Goal: Find specific page/section: Find specific page/section

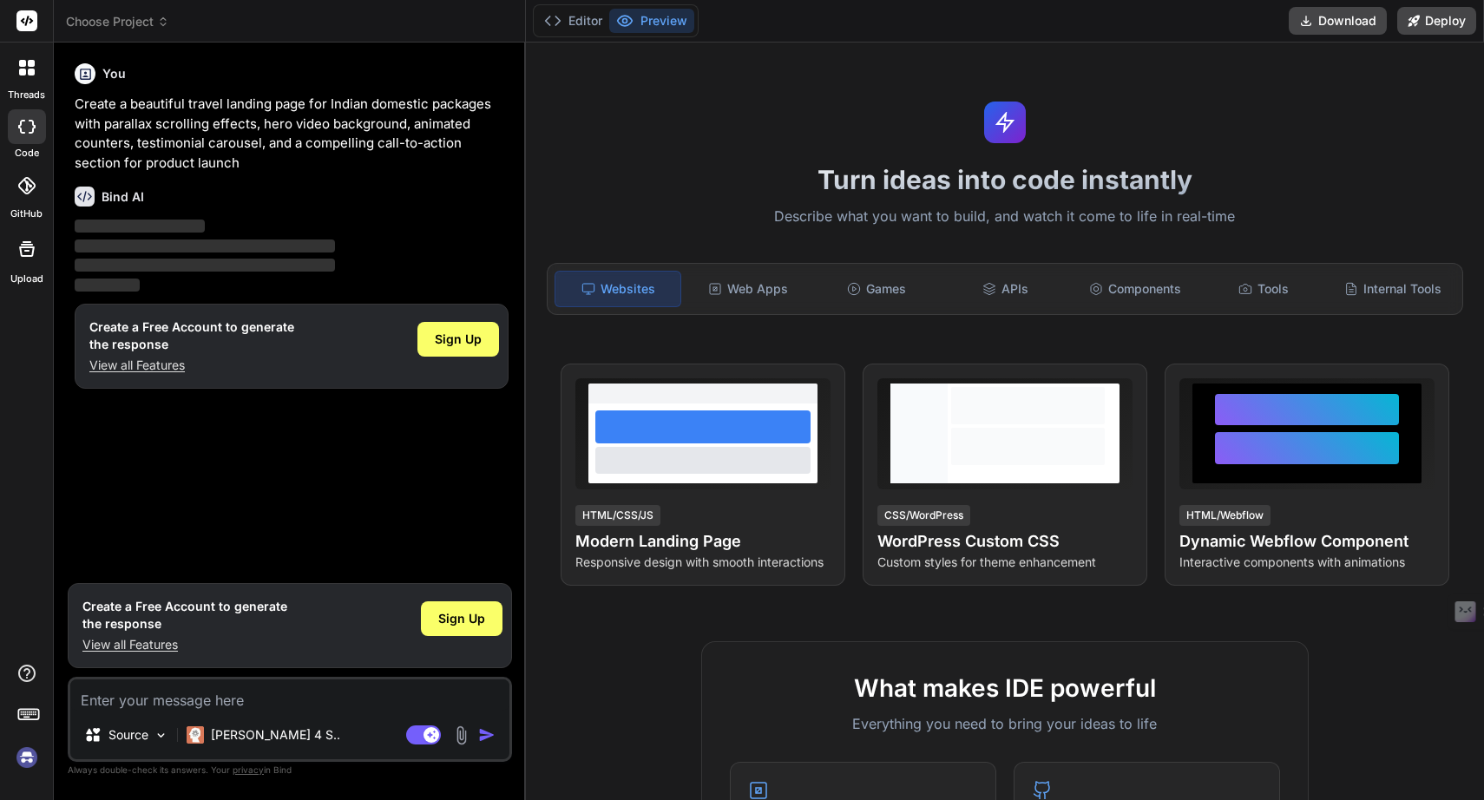
click at [26, 759] on img at bounding box center [27, 758] width 30 height 30
click at [29, 707] on icon at bounding box center [28, 713] width 24 height 24
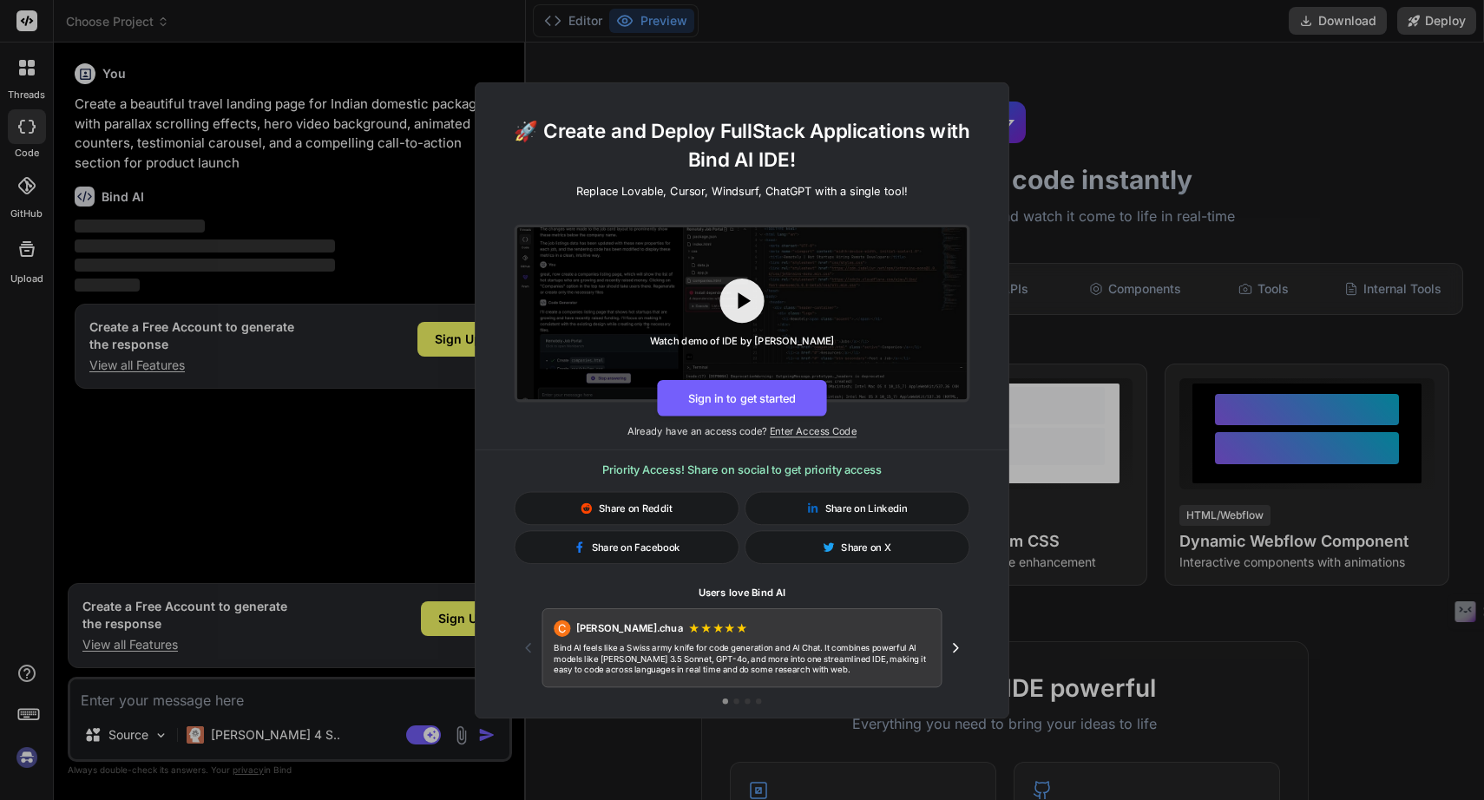
click at [311, 398] on div "🚀 Create and Deploy FullStack Applications with Bind AI IDE! Replace Lovable, C…" at bounding box center [742, 400] width 1484 height 800
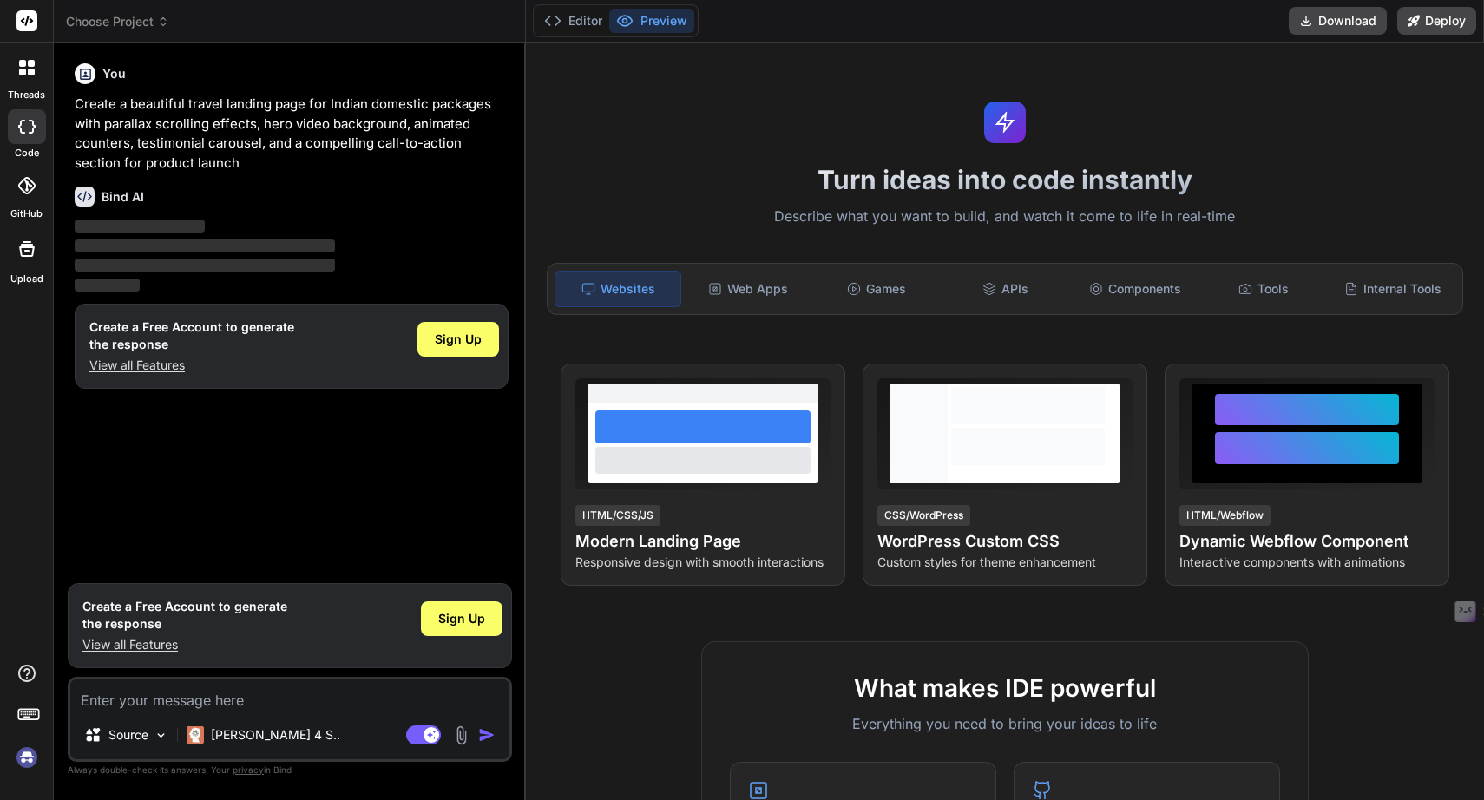
click at [10, 455] on div "threads code GitHub Upload" at bounding box center [27, 400] width 54 height 800
click at [28, 69] on icon at bounding box center [27, 68] width 16 height 16
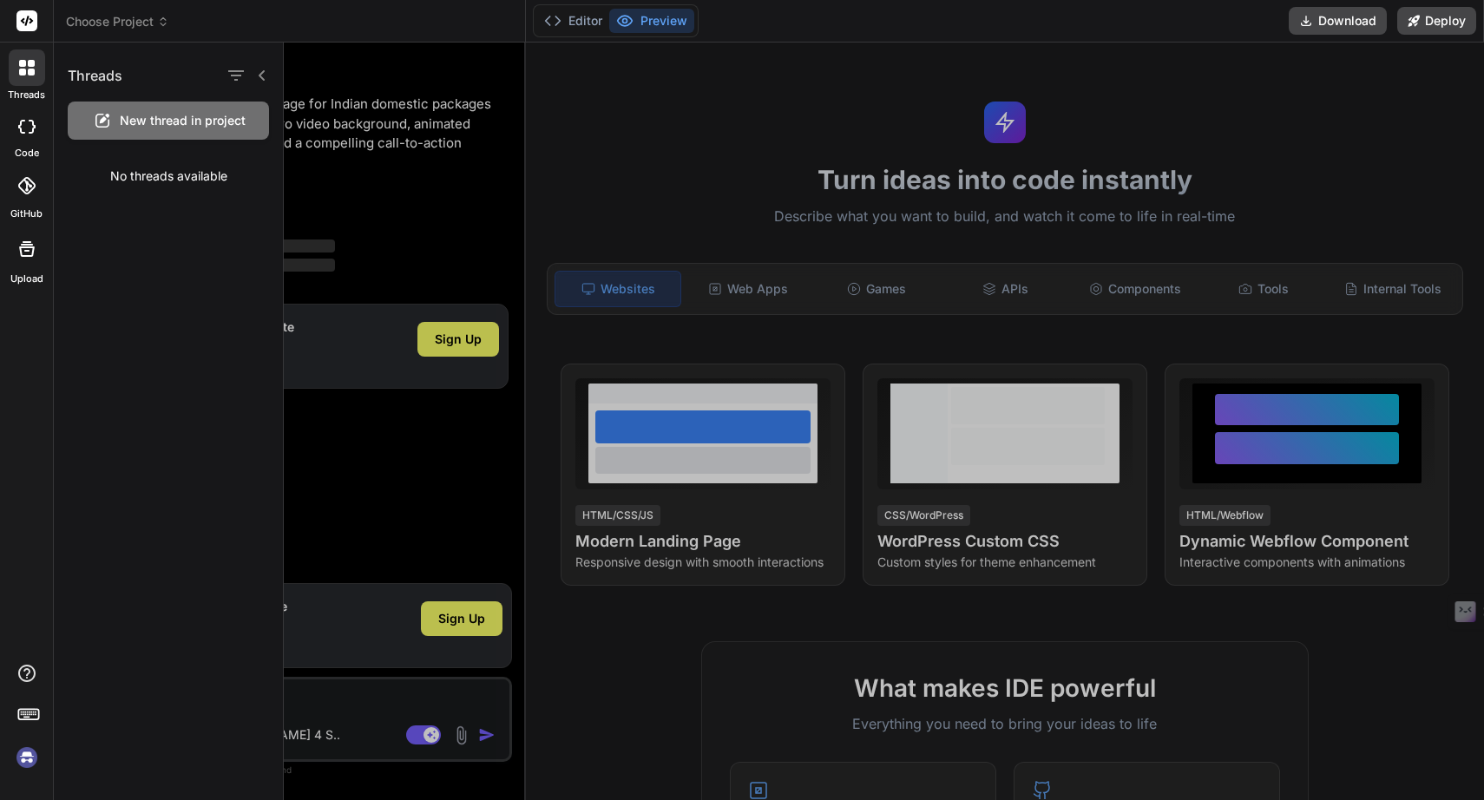
click at [23, 124] on icon at bounding box center [26, 127] width 17 height 14
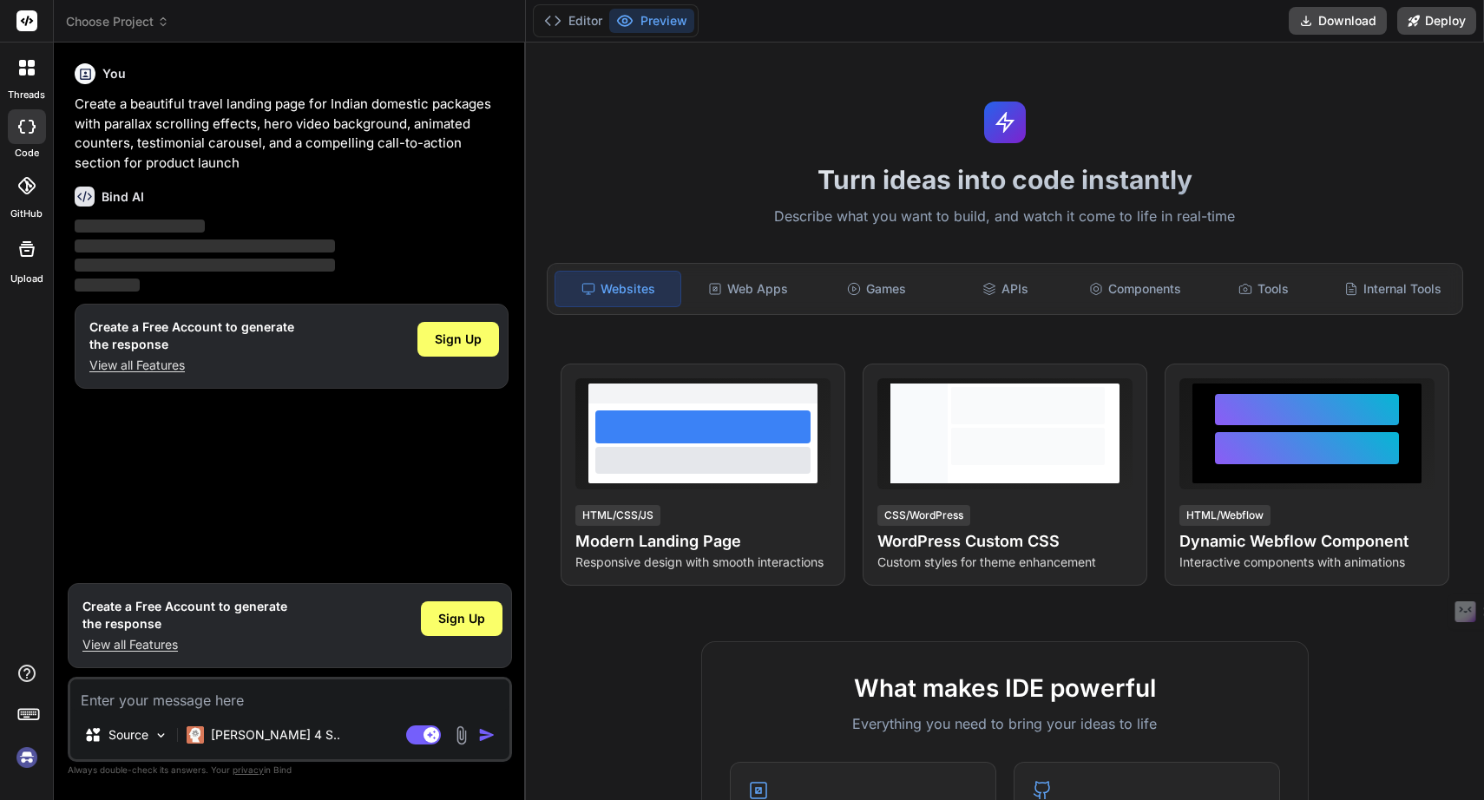
click at [25, 135] on div at bounding box center [27, 126] width 38 height 35
type textarea "x"
click at [25, 200] on div at bounding box center [27, 186] width 38 height 38
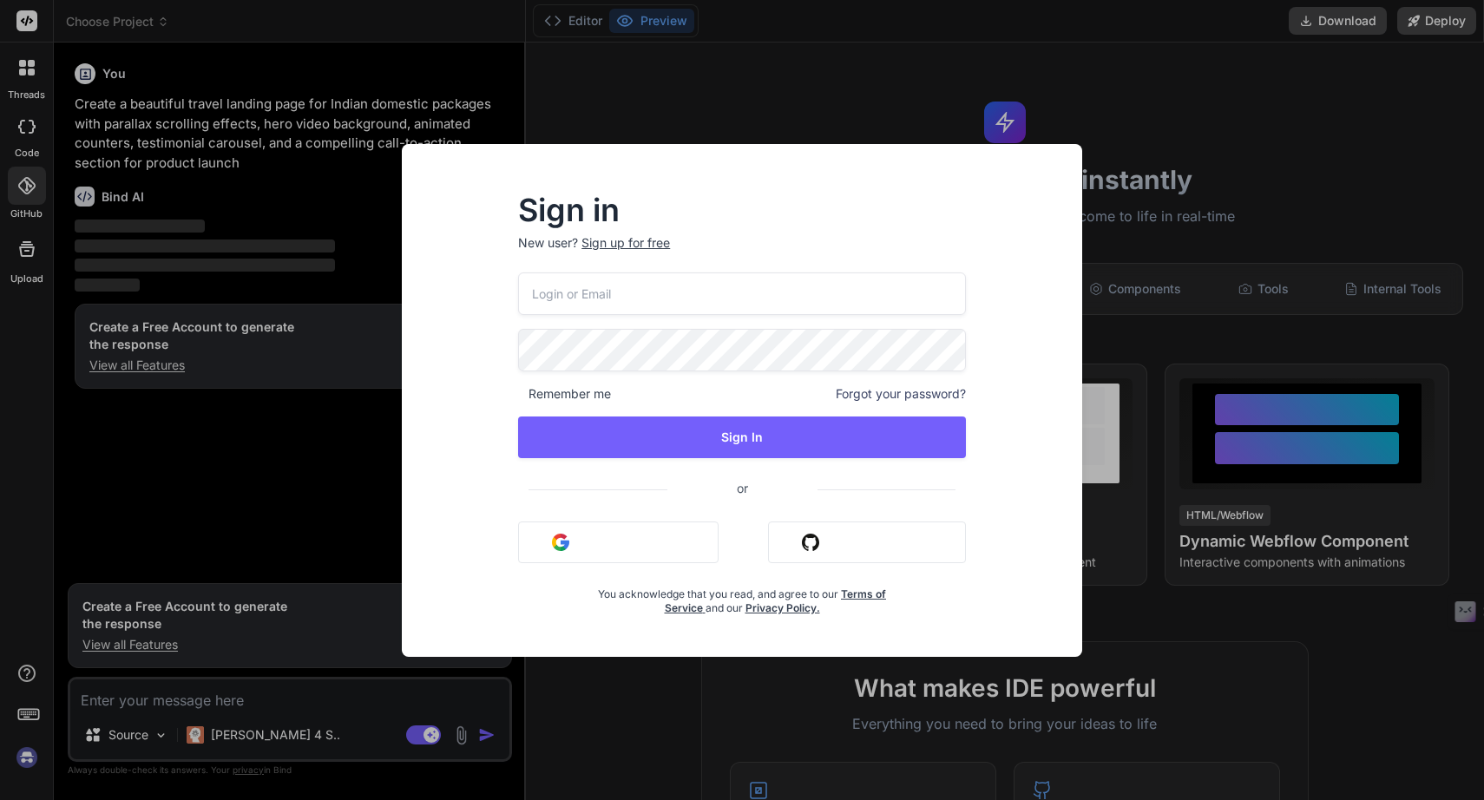
click at [250, 113] on div "Sign in New user? Sign up for free Remember me Forgot your password? Sign In or…" at bounding box center [742, 400] width 1484 height 800
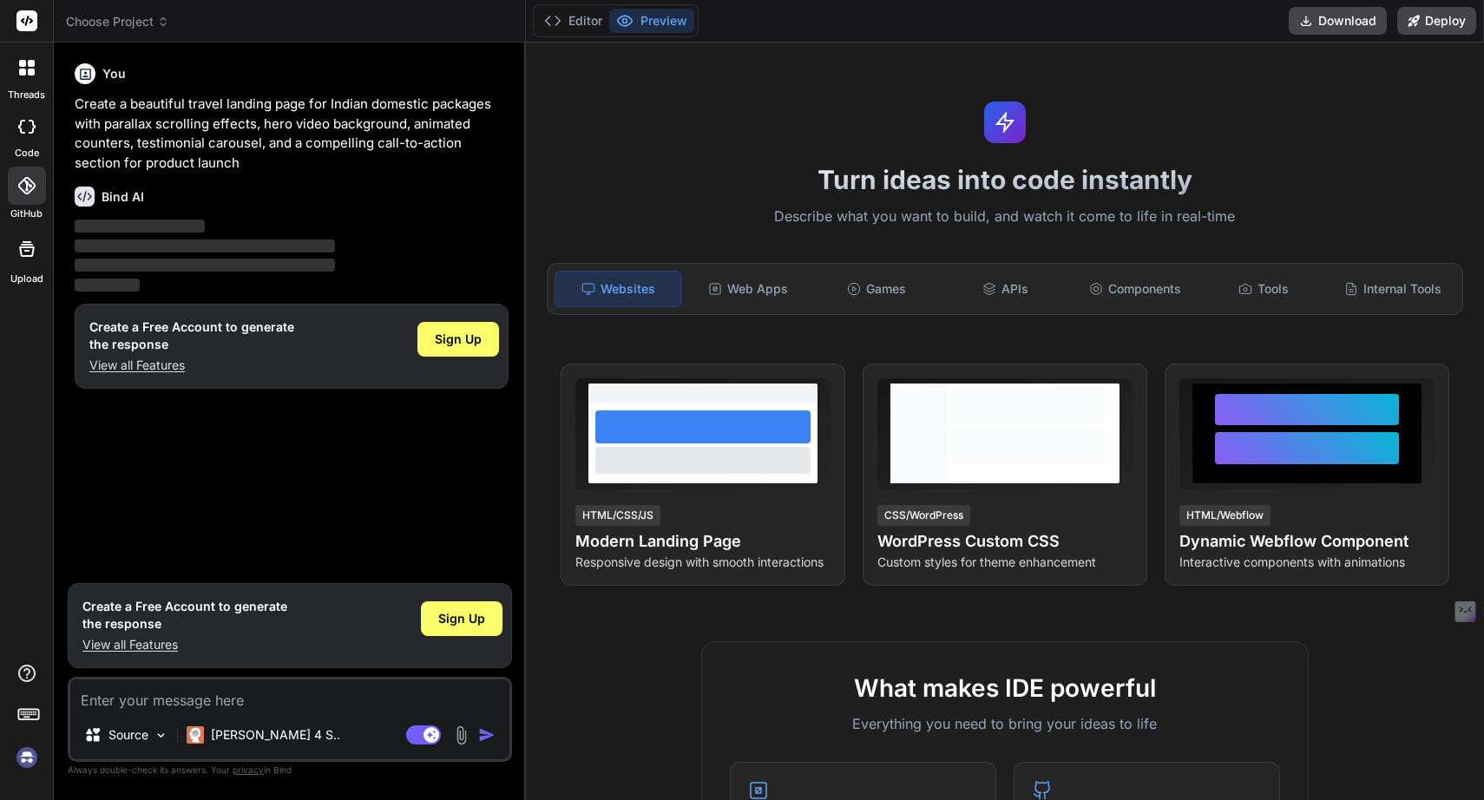
click at [29, 257] on icon at bounding box center [26, 249] width 21 height 21
click at [563, 22] on button "Editor" at bounding box center [573, 21] width 72 height 24
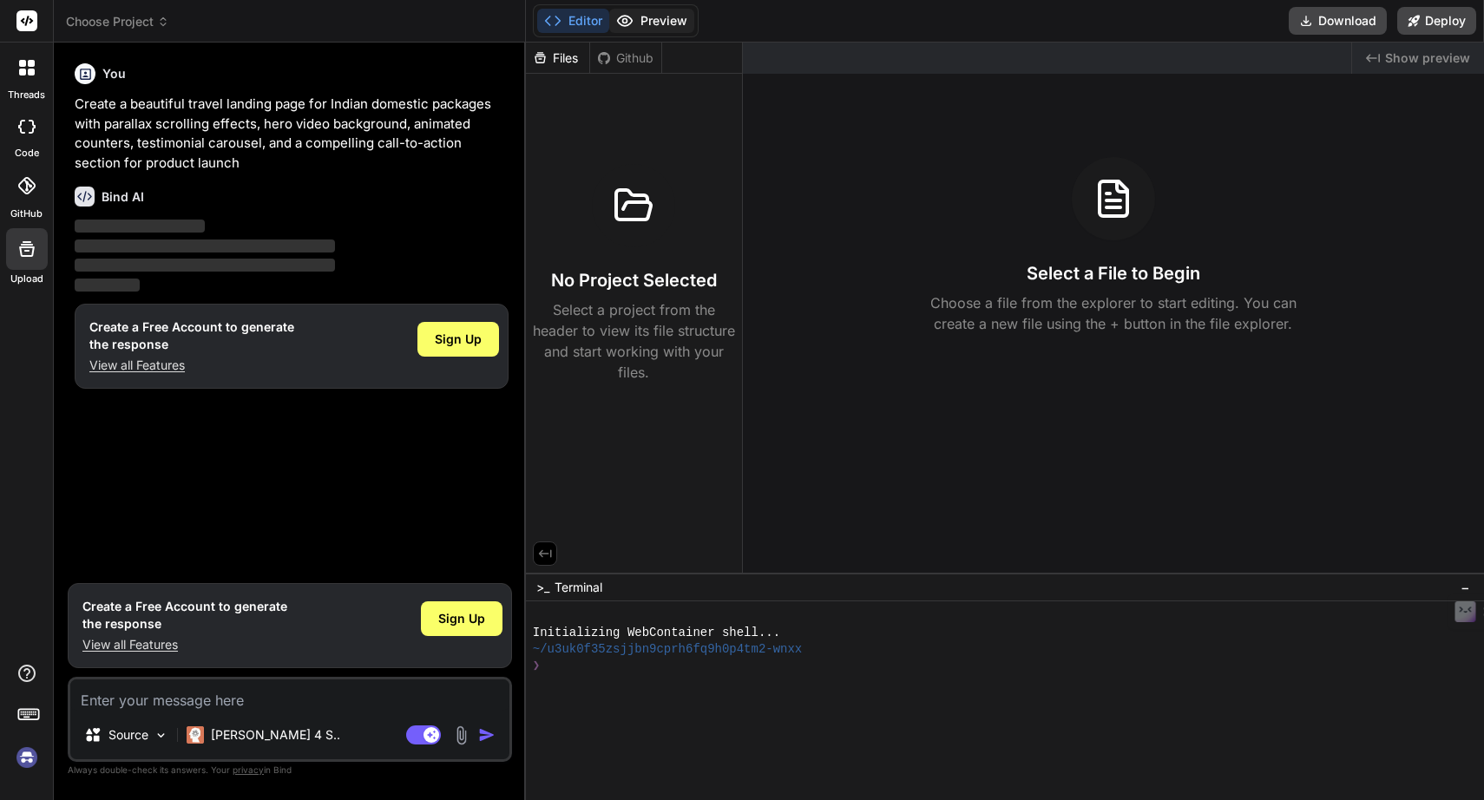
click at [643, 20] on button "Preview" at bounding box center [651, 21] width 85 height 24
